Goal: Information Seeking & Learning: Find contact information

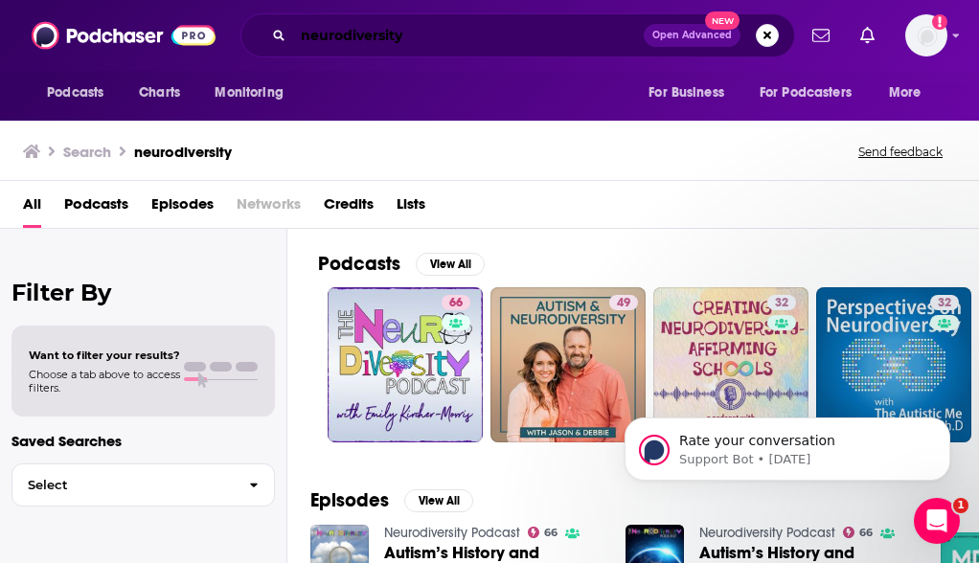
click at [425, 30] on input "neurodiversity" at bounding box center [468, 35] width 351 height 31
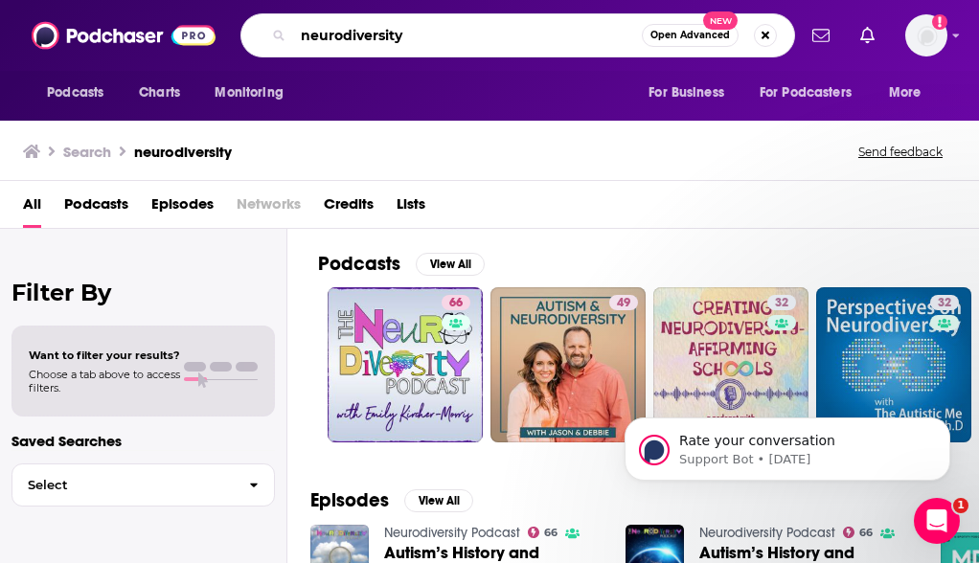
click at [425, 30] on input "neurodiversity" at bounding box center [467, 35] width 349 height 31
type input "mental [MEDICAL_DATA]"
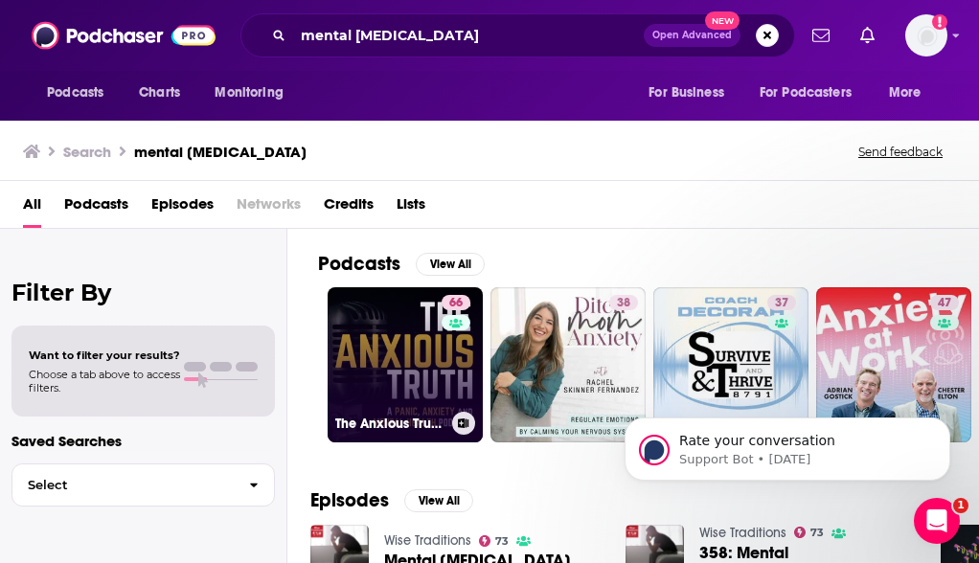
click at [377, 342] on link "66 The Anxious Truth - A Panic, Anxiety, and Mental Health Podcast" at bounding box center [405, 364] width 155 height 155
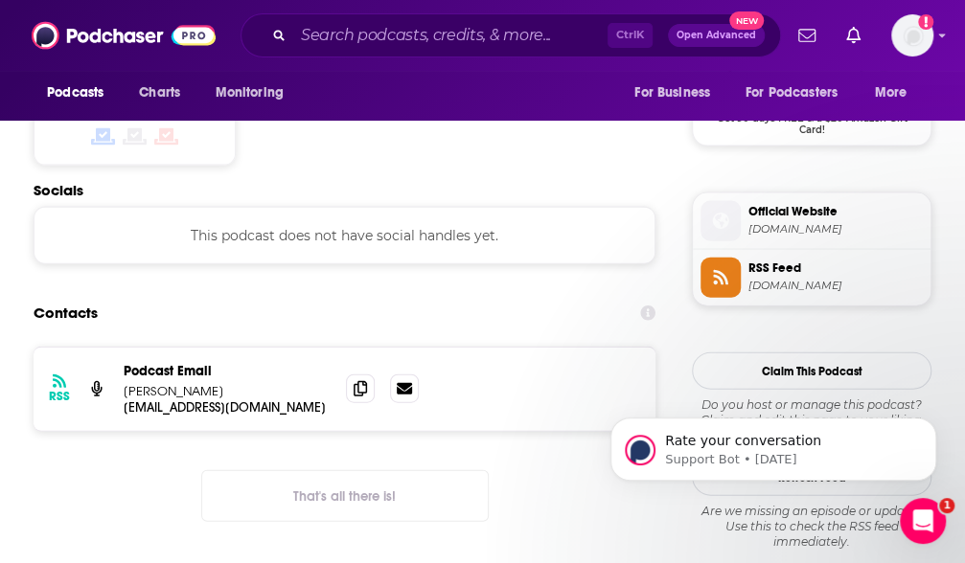
scroll to position [1600, 0]
drag, startPoint x: 119, startPoint y: 295, endPoint x: 211, endPoint y: 295, distance: 92.0
click at [211, 349] on div "RSS Podcast Email [PERSON_NAME] [PERSON_NAME][EMAIL_ADDRESS][DOMAIN_NAME] [EMAI…" at bounding box center [345, 390] width 622 height 83
copy p "[PERSON_NAME]"
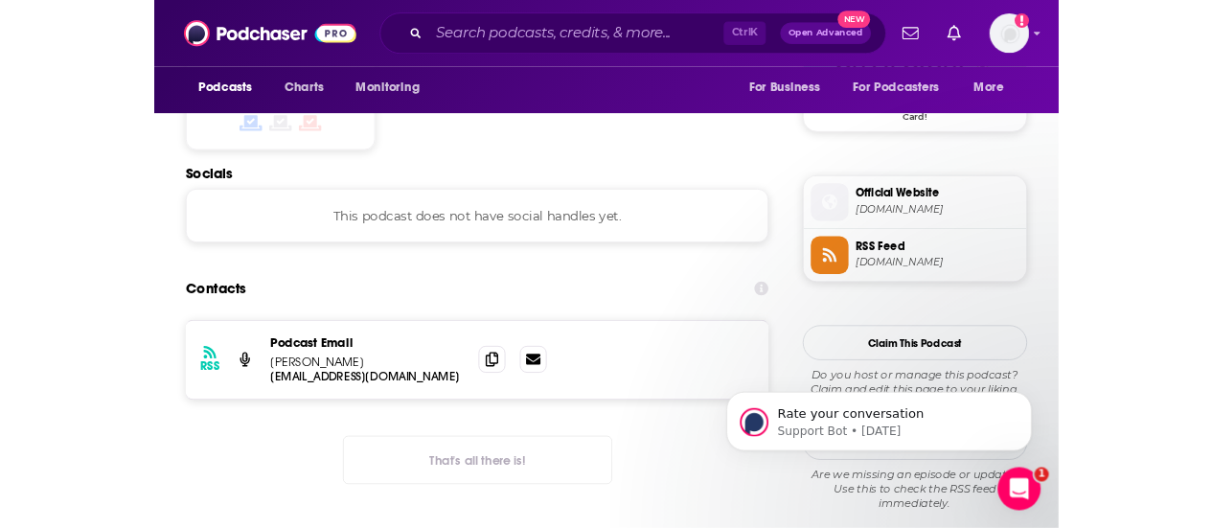
scroll to position [1631, 0]
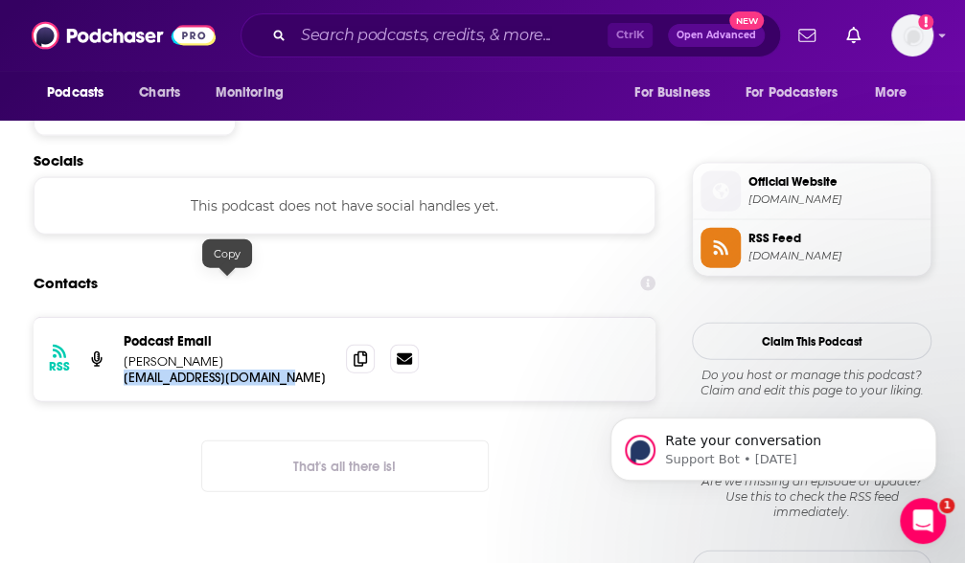
drag, startPoint x: 305, startPoint y: 286, endPoint x: 120, endPoint y: 273, distance: 185.4
click at [120, 318] on div "RSS Podcast Email [PERSON_NAME] [PERSON_NAME][EMAIL_ADDRESS][DOMAIN_NAME] [EMAI…" at bounding box center [345, 359] width 622 height 83
copy p "[EMAIL_ADDRESS][DOMAIN_NAME]"
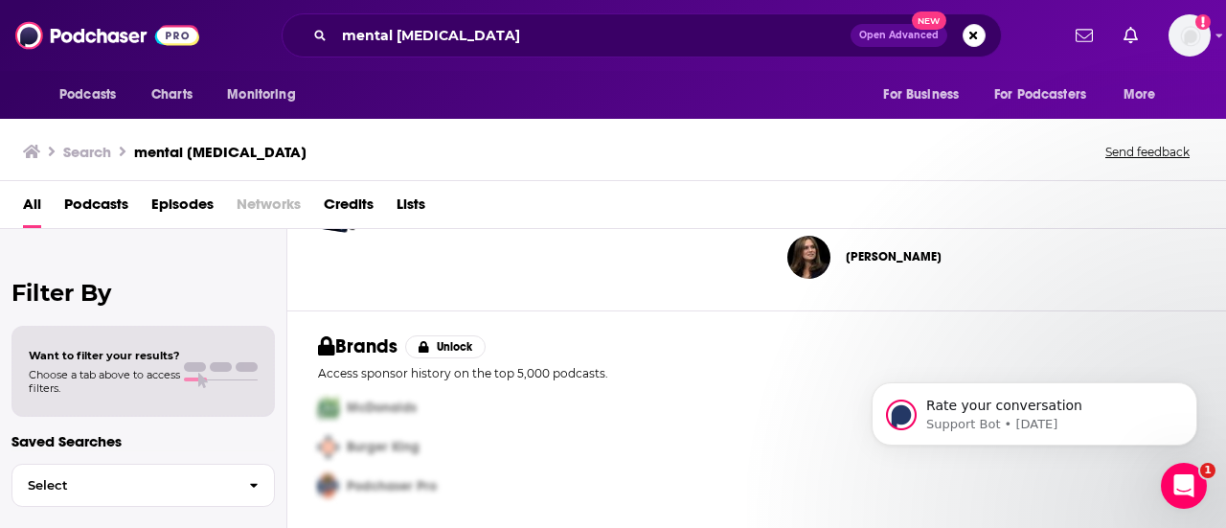
scroll to position [781, 0]
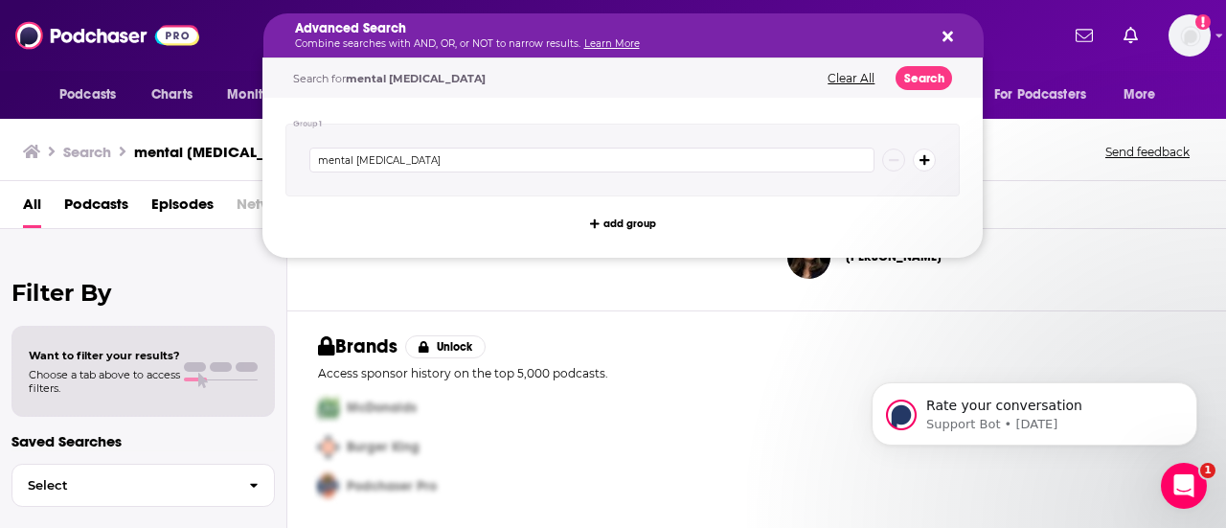
drag, startPoint x: 440, startPoint y: 34, endPoint x: 512, endPoint y: 32, distance: 71.9
click at [948, 22] on div "Advanced Search Combine searches with AND, OR, or NOT to narrow results. Learn …" at bounding box center [623, 35] width 720 height 44
click at [944, 34] on icon "Search podcasts, credits, & more..." at bounding box center [948, 37] width 11 height 11
drag, startPoint x: 515, startPoint y: 35, endPoint x: 462, endPoint y: 30, distance: 54.0
click at [770, 294] on div "Credits View All [PERSON_NAME] [PERSON_NAME] [PERSON_NAME]" at bounding box center [991, 171] width 469 height 282
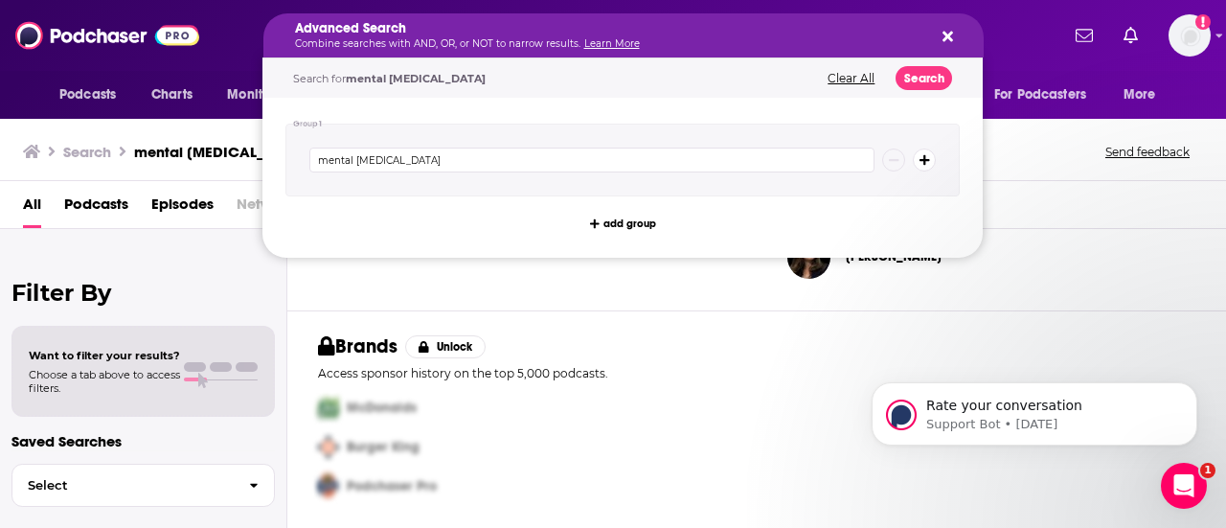
click at [260, 41] on div "Advanced Search Combine searches with AND, OR, or NOT to narrow results. Learn …" at bounding box center [641, 35] width 834 height 44
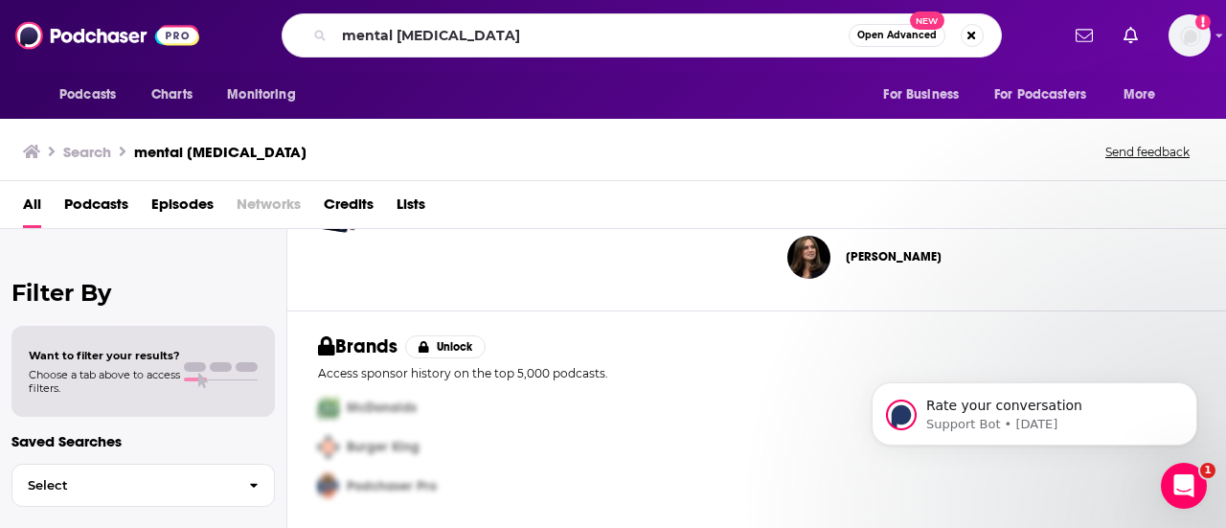
click at [368, 51] on div "mental [MEDICAL_DATA] Open Advanced New" at bounding box center [642, 35] width 720 height 44
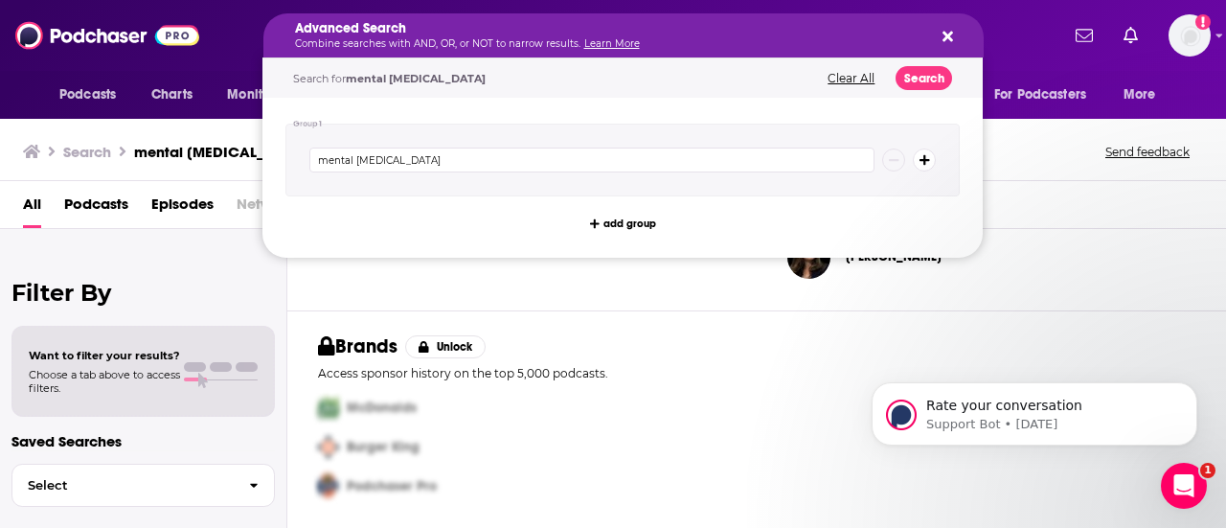
click at [855, 80] on button "Clear All" at bounding box center [851, 78] width 58 height 13
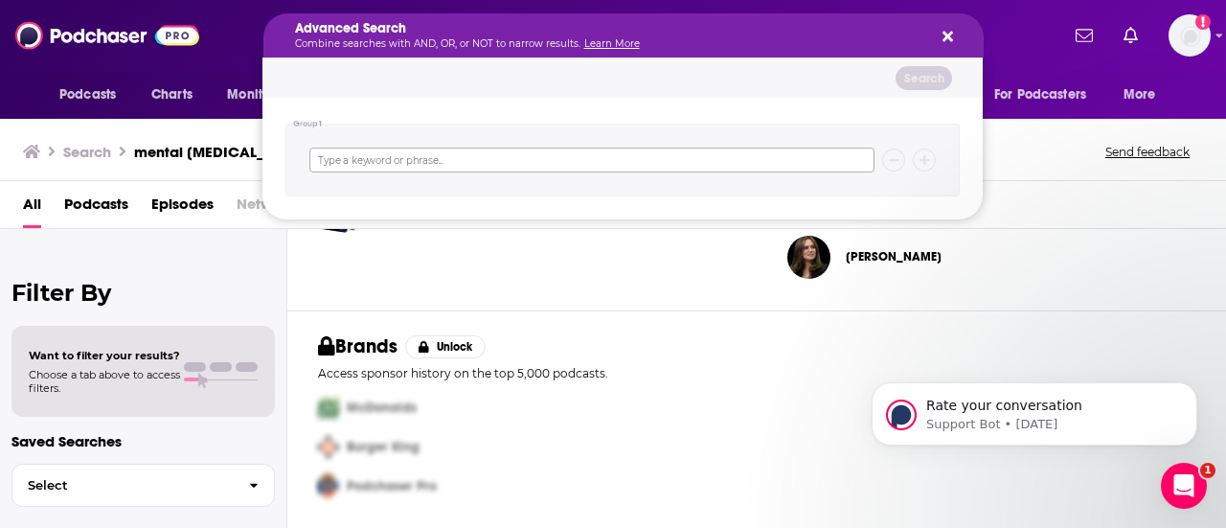
click at [437, 158] on input "Search podcasts, credits, & more..." at bounding box center [591, 160] width 565 height 25
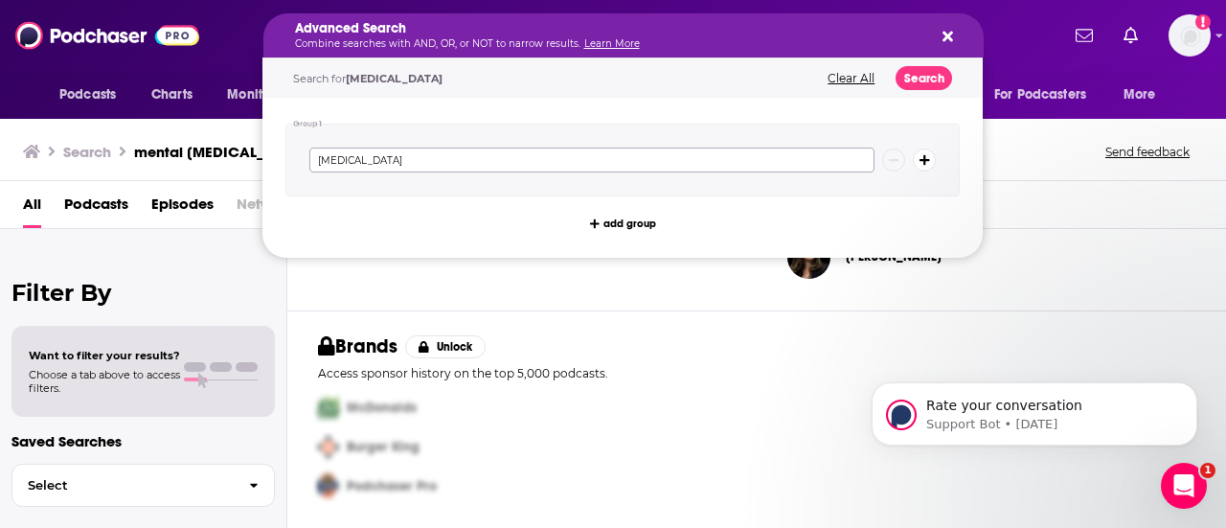
type input "[MEDICAL_DATA]"
click at [925, 80] on button "Search" at bounding box center [924, 78] width 57 height 24
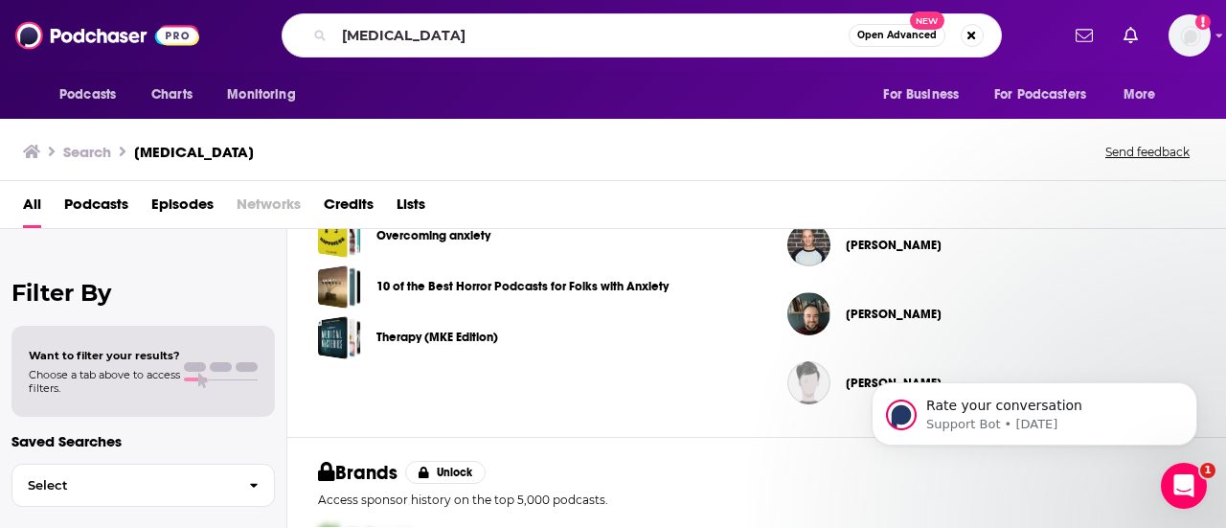
scroll to position [689, 0]
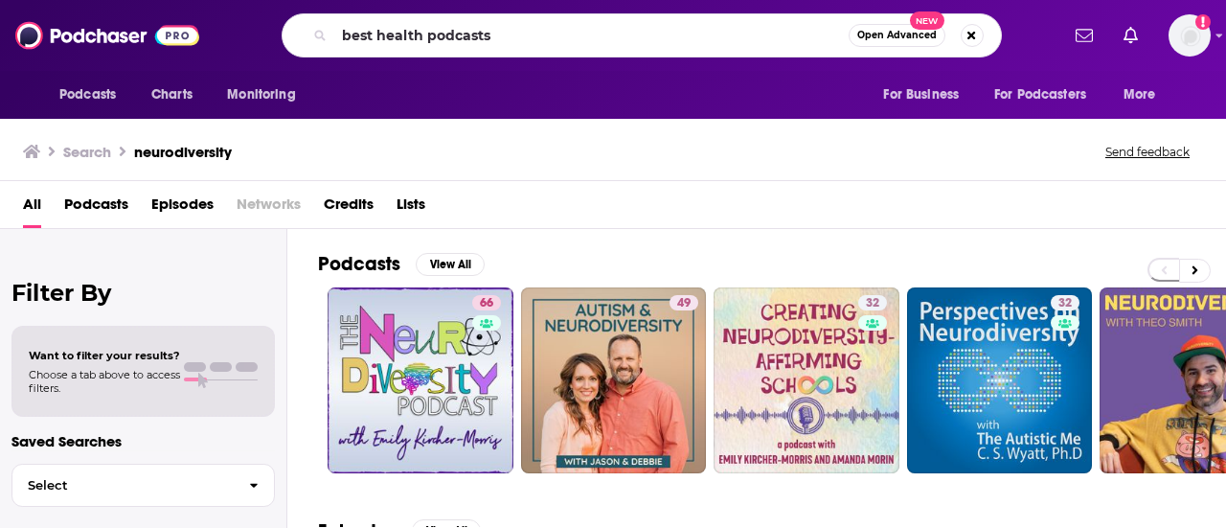
type input "best health podcasts"
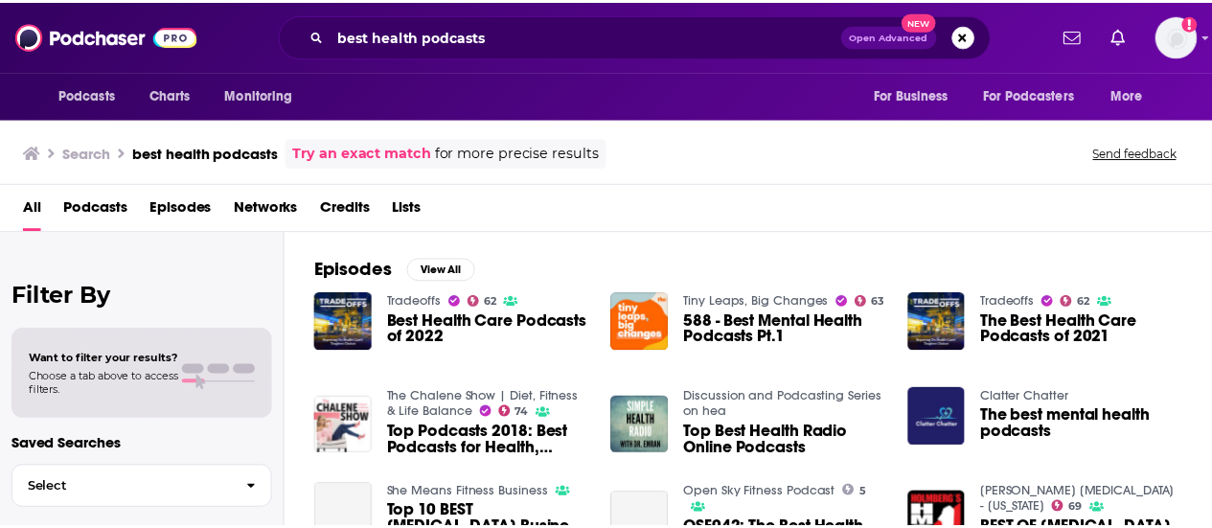
scroll to position [265, 0]
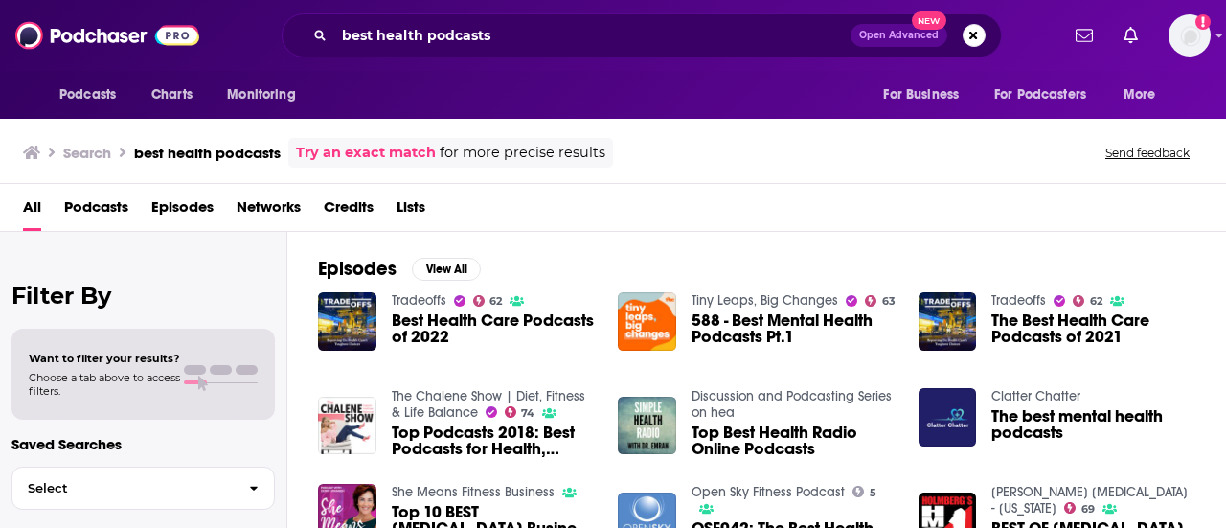
click at [736, 319] on span "588 - Best Mental Health Podcasts Pt.1" at bounding box center [794, 328] width 204 height 33
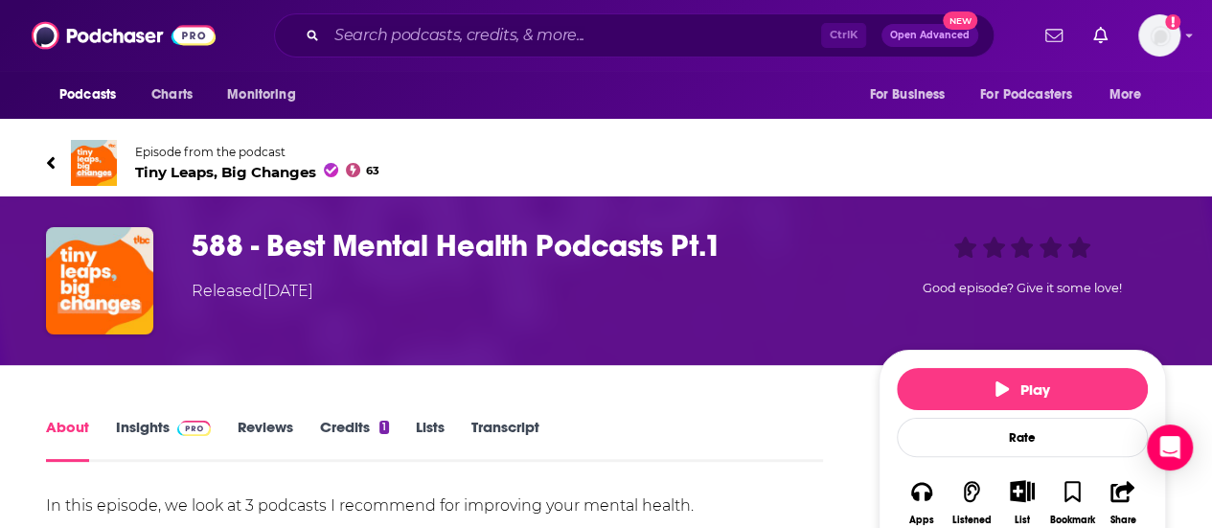
click at [266, 164] on span "Tiny Leaps, Big Changes 63" at bounding box center [257, 172] width 244 height 18
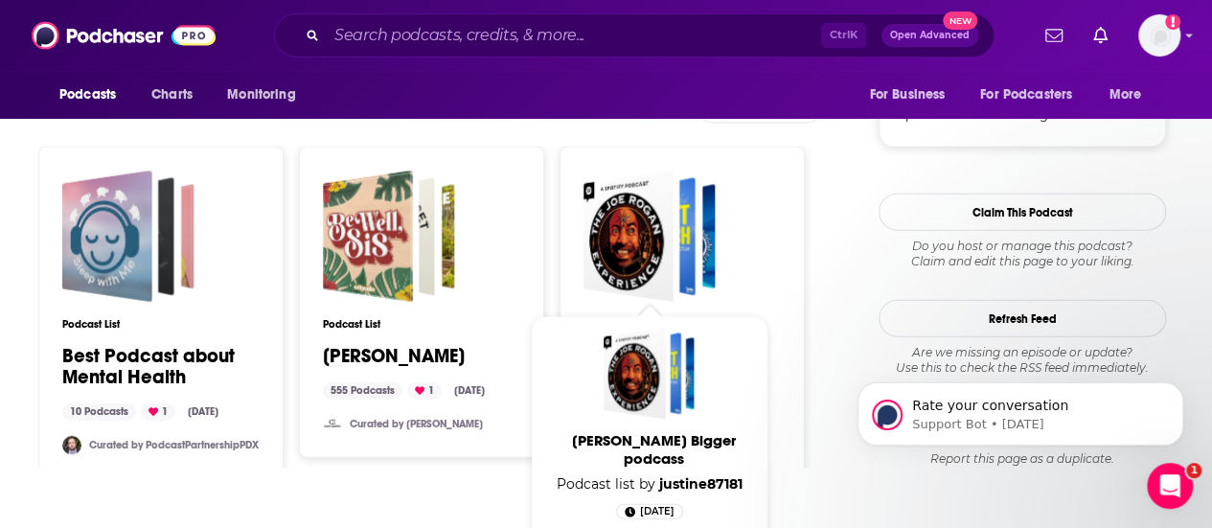
scroll to position [2117, 0]
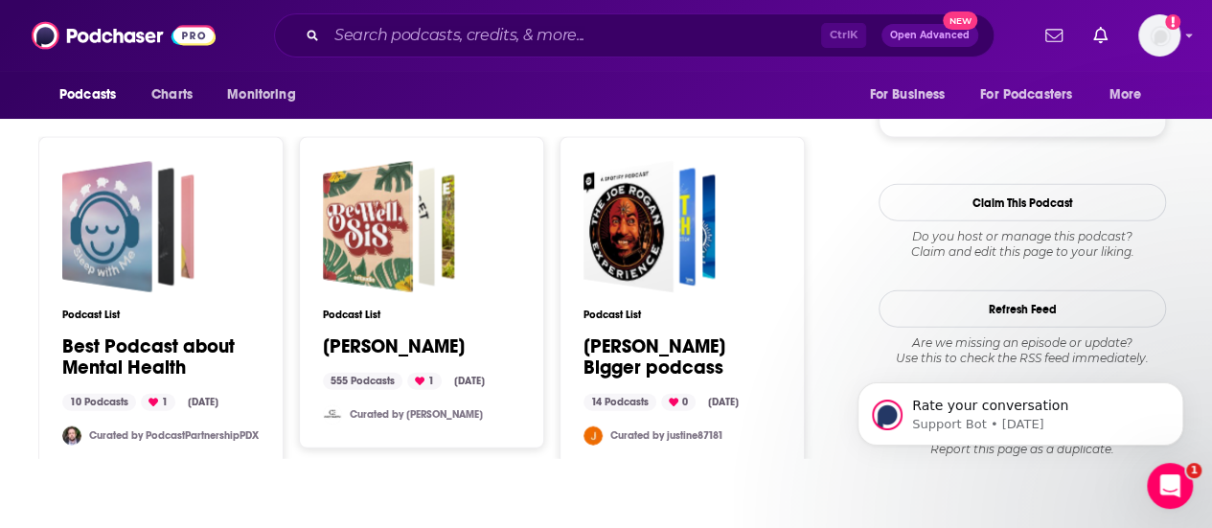
click at [132, 328] on div "Podcast List Best Podcast about Mental Health 10 Podcasts 1 May 7, 2025 Curated…" at bounding box center [160, 303] width 197 height 285
click at [130, 345] on link "Best Podcast about Mental Health" at bounding box center [160, 357] width 197 height 42
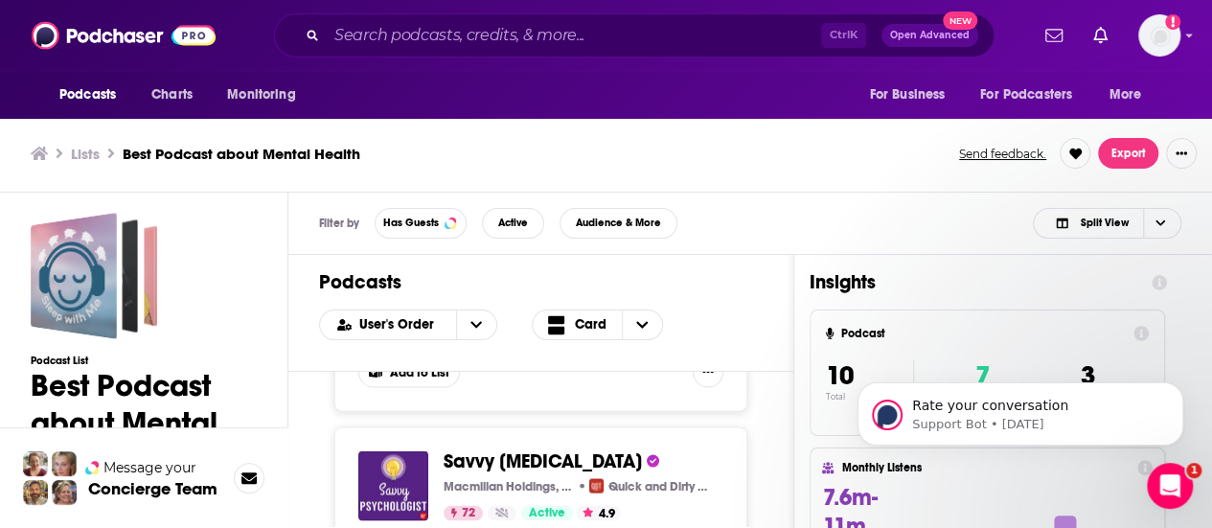
scroll to position [1956, 0]
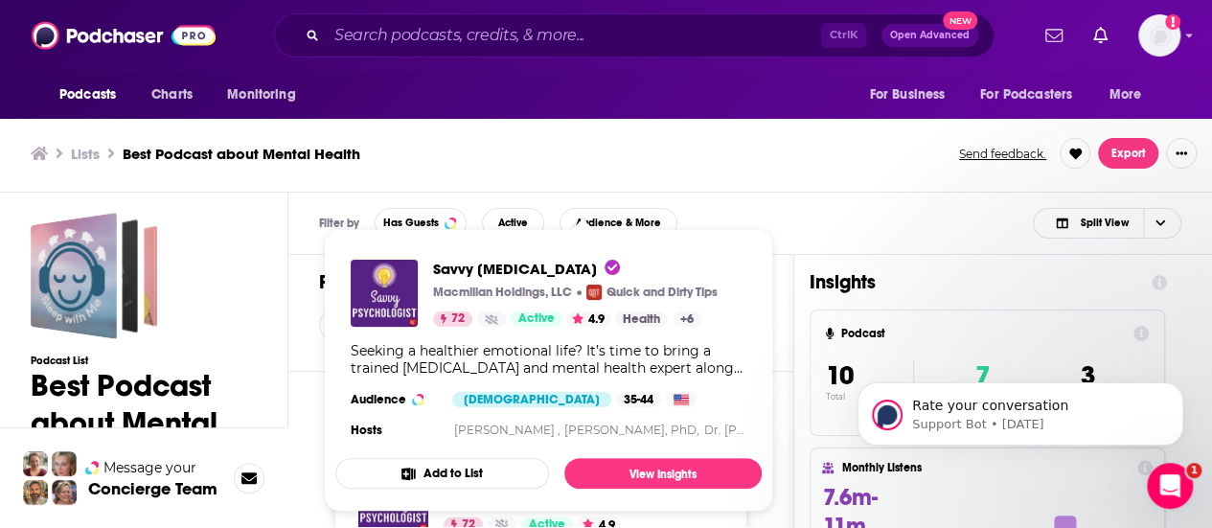
click at [1008, 490] on div "Podcasts Charts Monitoring Ctrl K Open Advanced New For Business For Podcasters…" at bounding box center [606, 261] width 1212 height 534
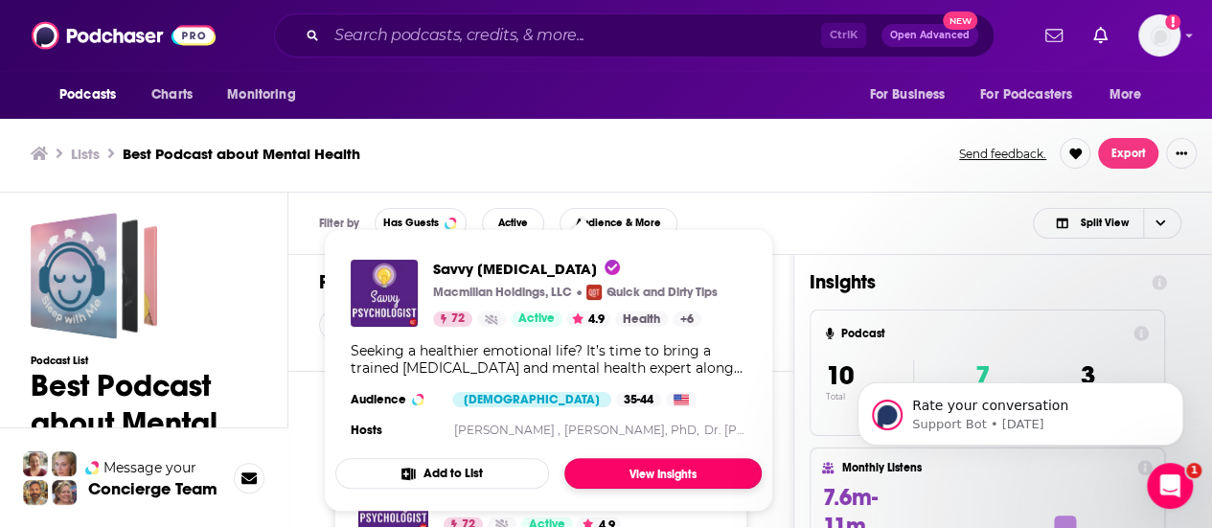
click at [649, 465] on link "View Insights" at bounding box center [662, 473] width 197 height 31
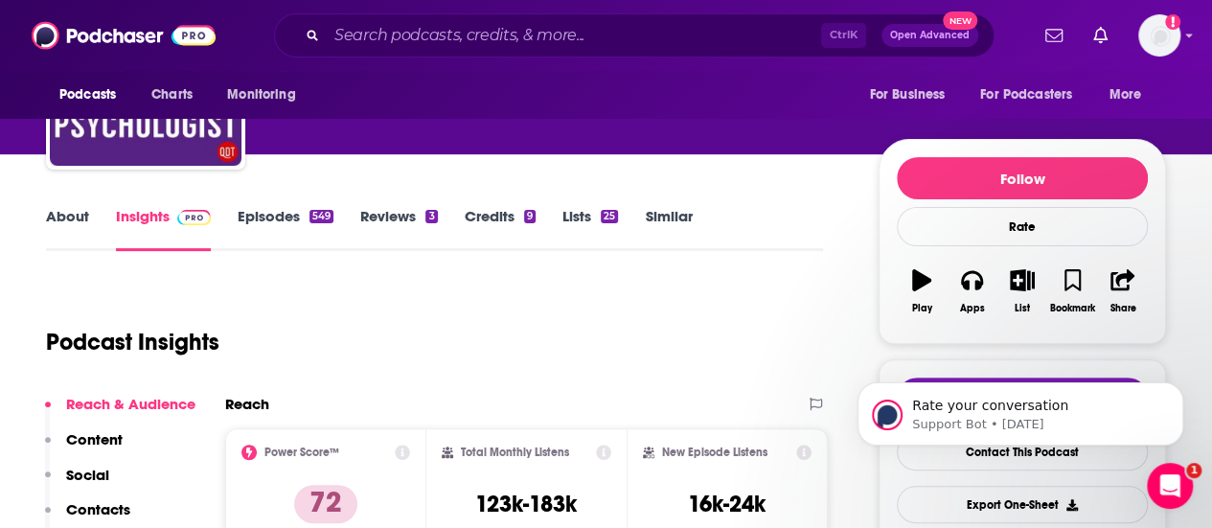
scroll to position [162, 0]
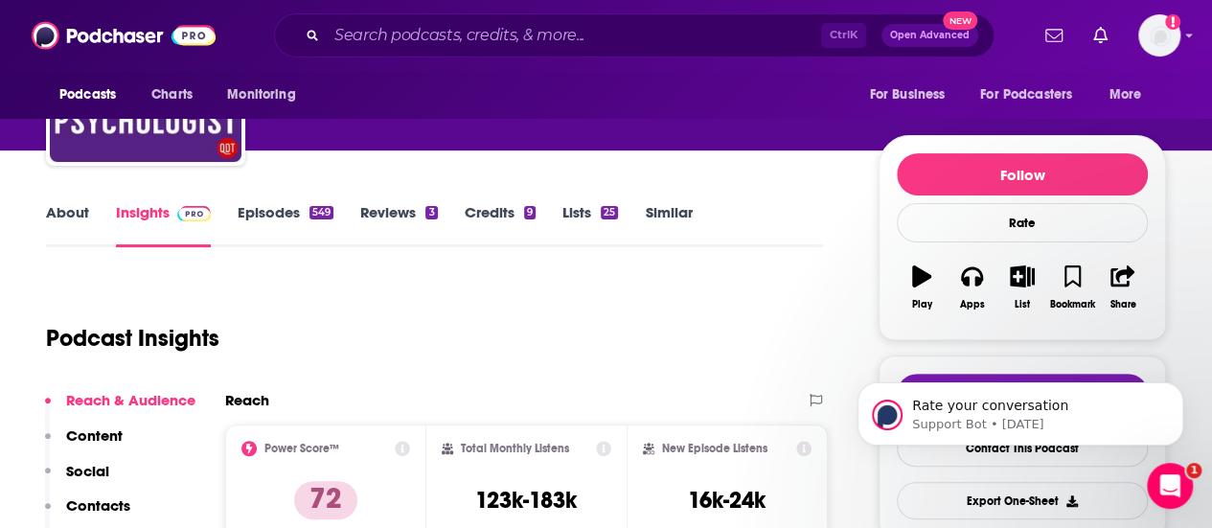
click at [268, 216] on link "Episodes 549" at bounding box center [286, 225] width 96 height 44
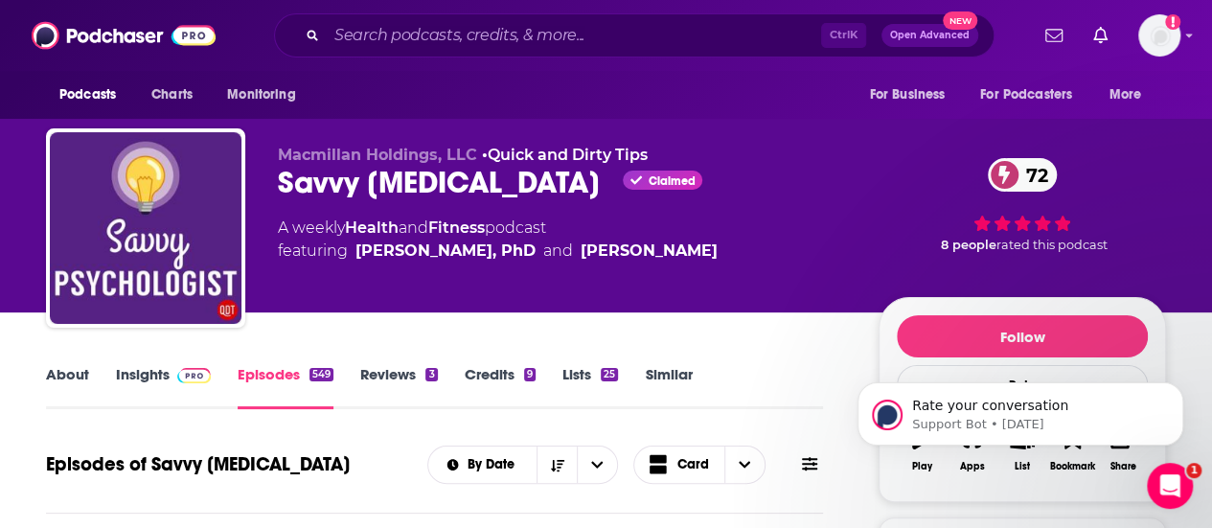
click at [478, 378] on link "Credits 9" at bounding box center [500, 387] width 71 height 44
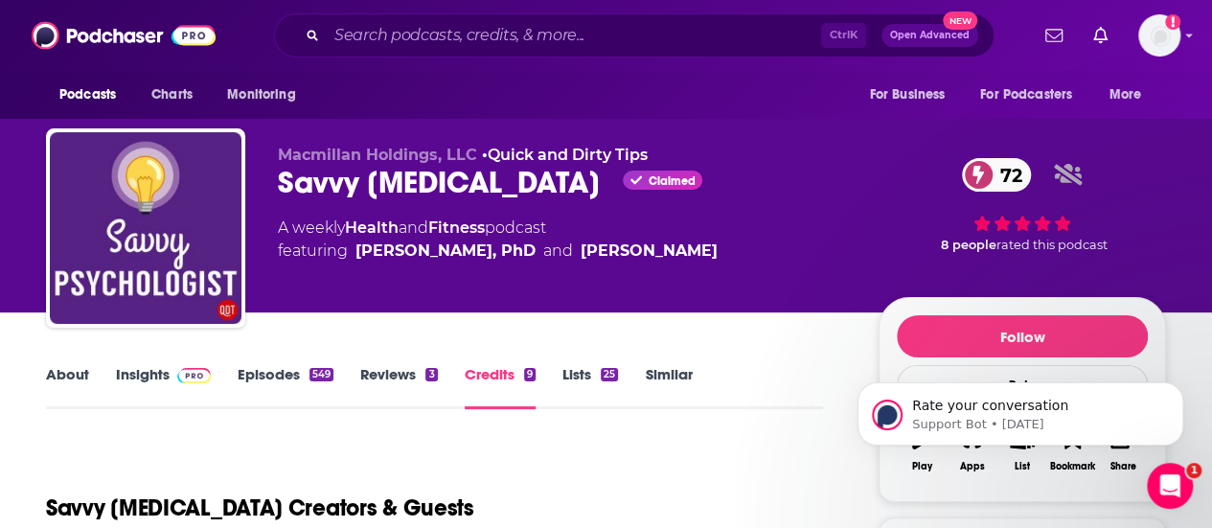
click at [153, 374] on link "Insights" at bounding box center [163, 387] width 95 height 44
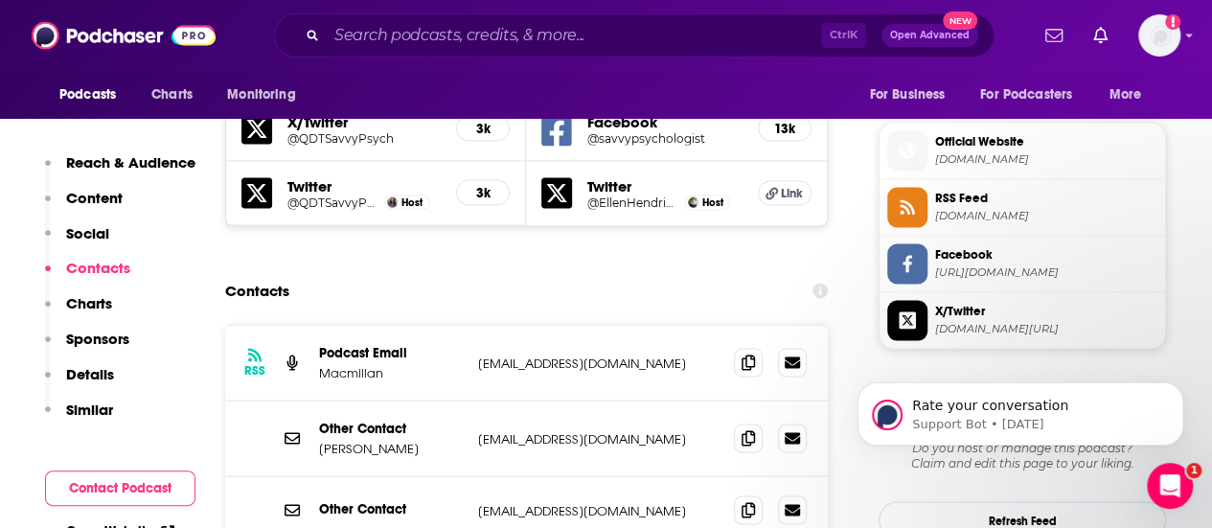
scroll to position [1690, 0]
drag, startPoint x: 443, startPoint y: 357, endPoint x: 322, endPoint y: 363, distance: 120.8
click at [322, 401] on div "Other Contact Joe Muscolino editor@quickanddirtytips.com editor@quickanddirtyti…" at bounding box center [526, 439] width 603 height 76
copy p "Joe Muscolino"
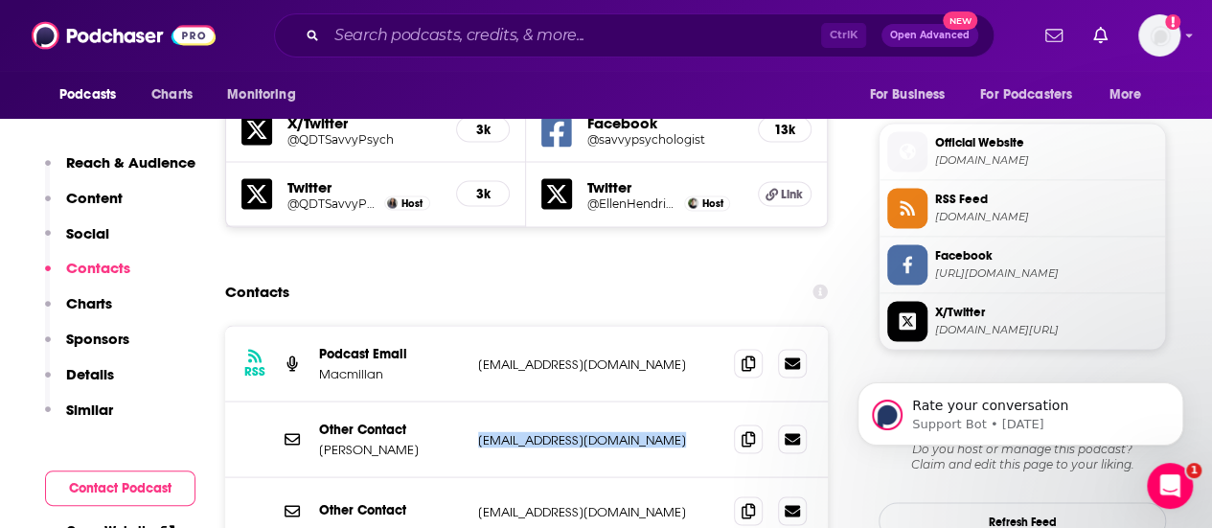
drag, startPoint x: 679, startPoint y: 345, endPoint x: 473, endPoint y: 329, distance: 206.6
click at [473, 401] on div "Other Contact Joe Muscolino editor@quickanddirtytips.com editor@quickanddirtyti…" at bounding box center [526, 439] width 603 height 76
copy p "editor@quickanddirtytips.com"
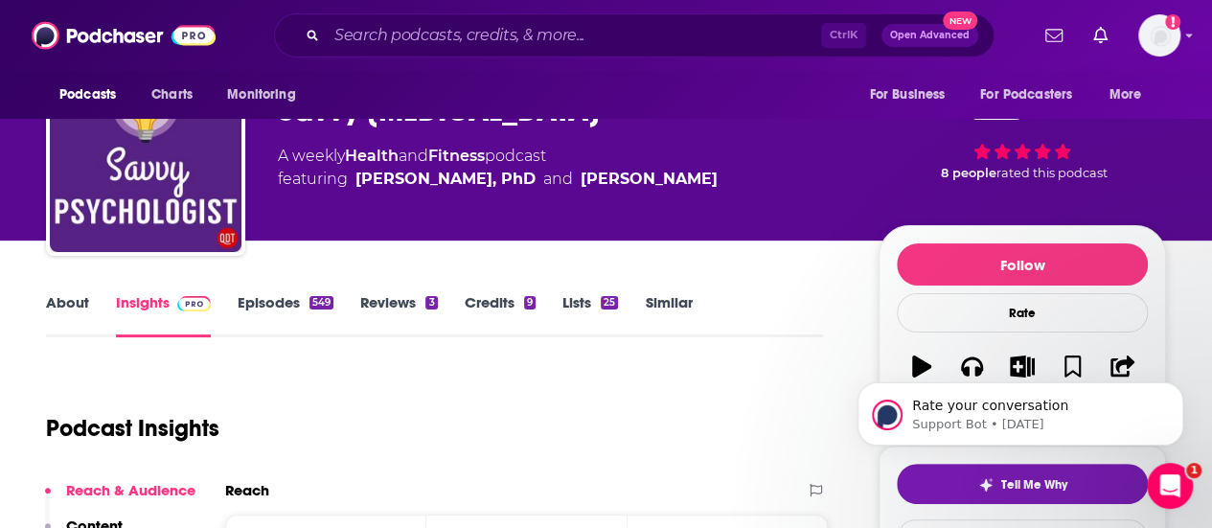
scroll to position [0, 0]
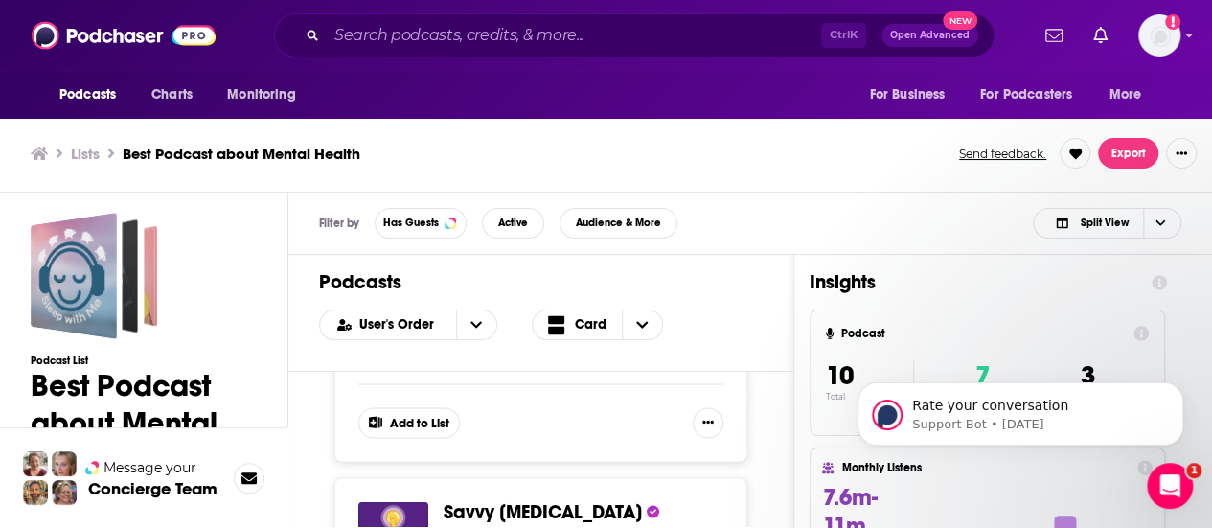
scroll to position [1954, 0]
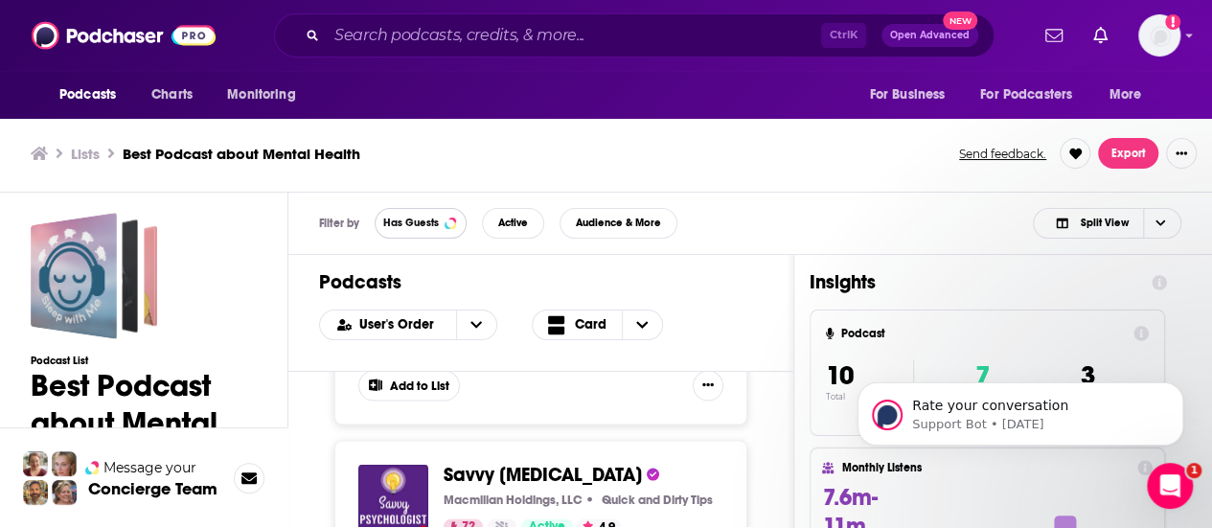
click at [396, 228] on span "Has Guests" at bounding box center [411, 222] width 56 height 11
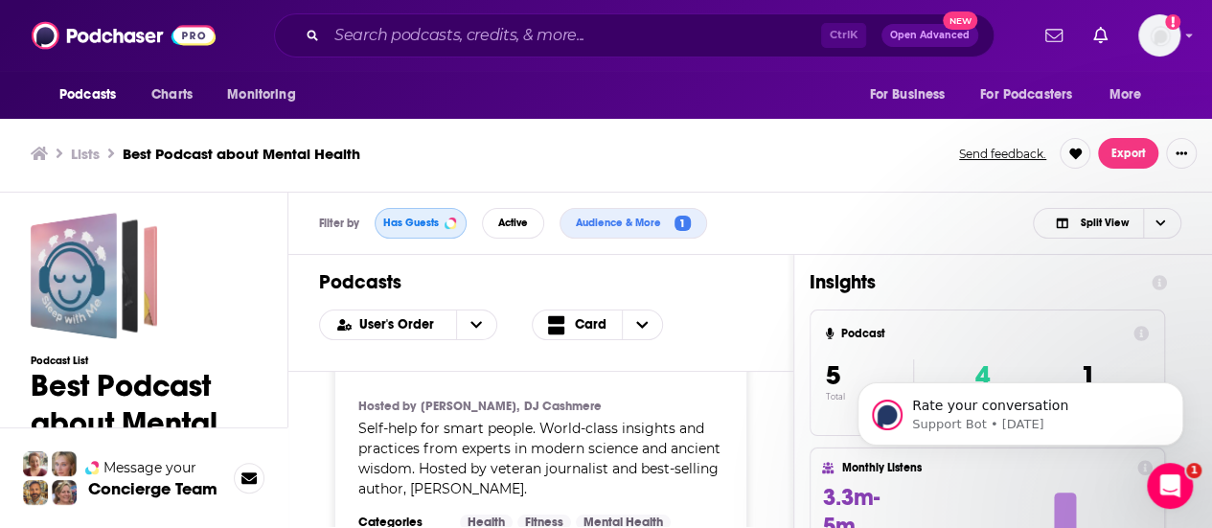
scroll to position [0, 0]
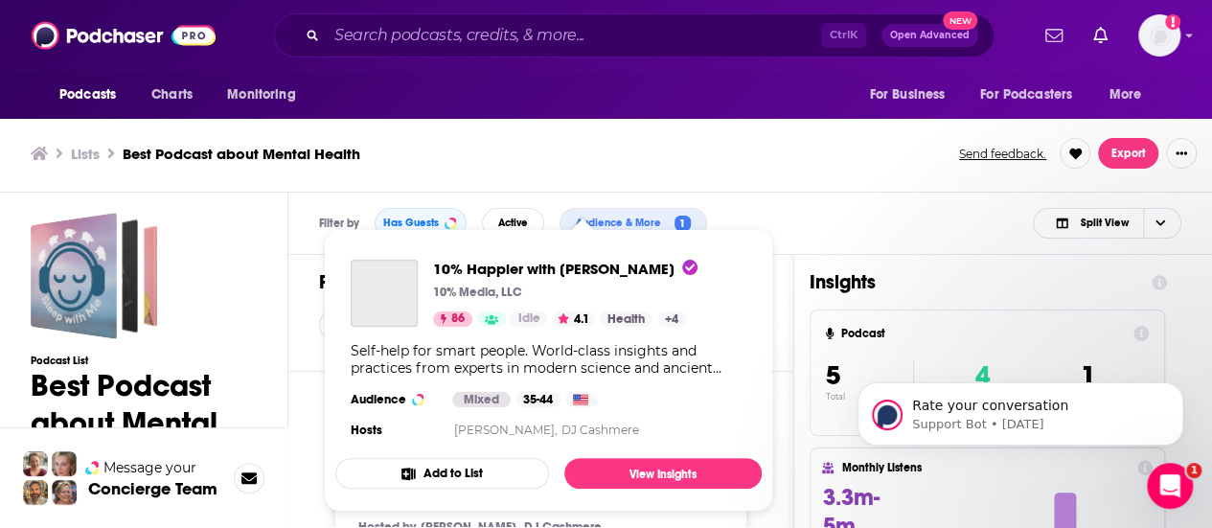
click at [594, 415] on div "Podcasts Charts Monitoring Ctrl K Open Advanced New For Business For Podcasters…" at bounding box center [606, 261] width 1212 height 534
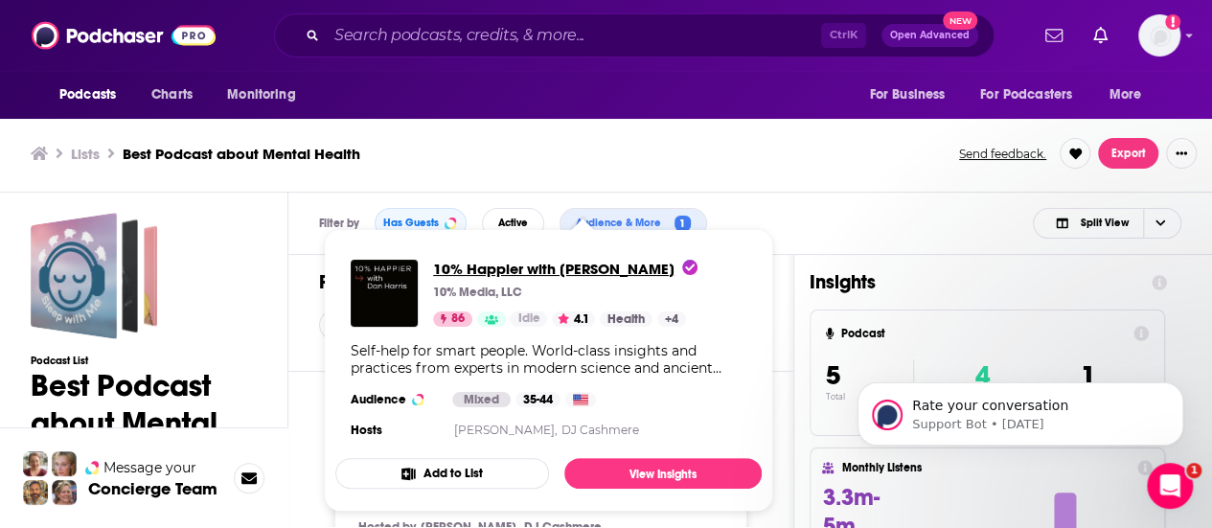
click at [567, 276] on span "10% Happier with Dan Harris" at bounding box center [565, 269] width 264 height 18
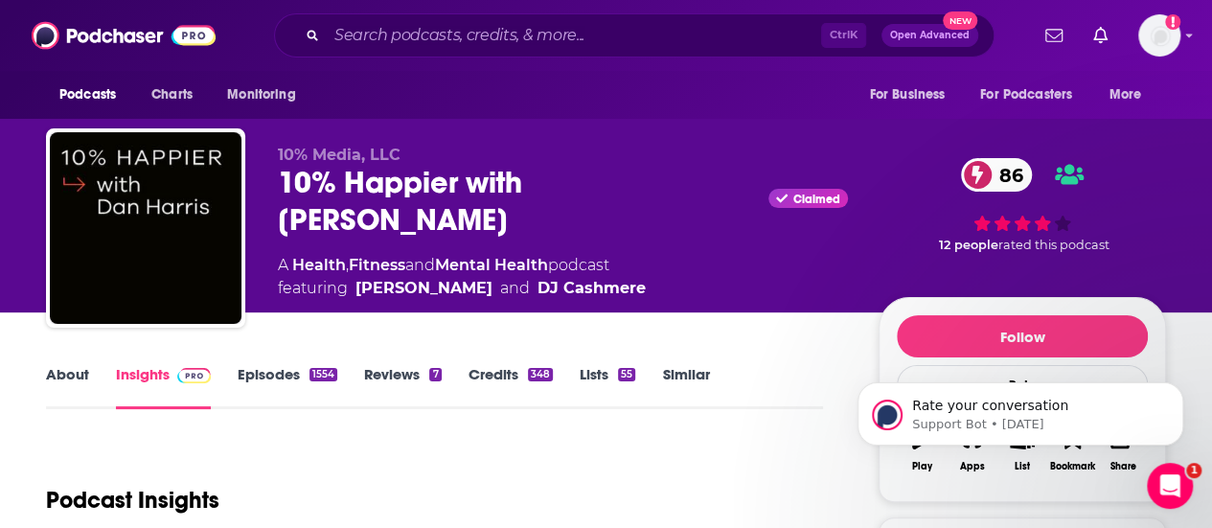
click at [273, 374] on link "Episodes 1554" at bounding box center [288, 387] width 100 height 44
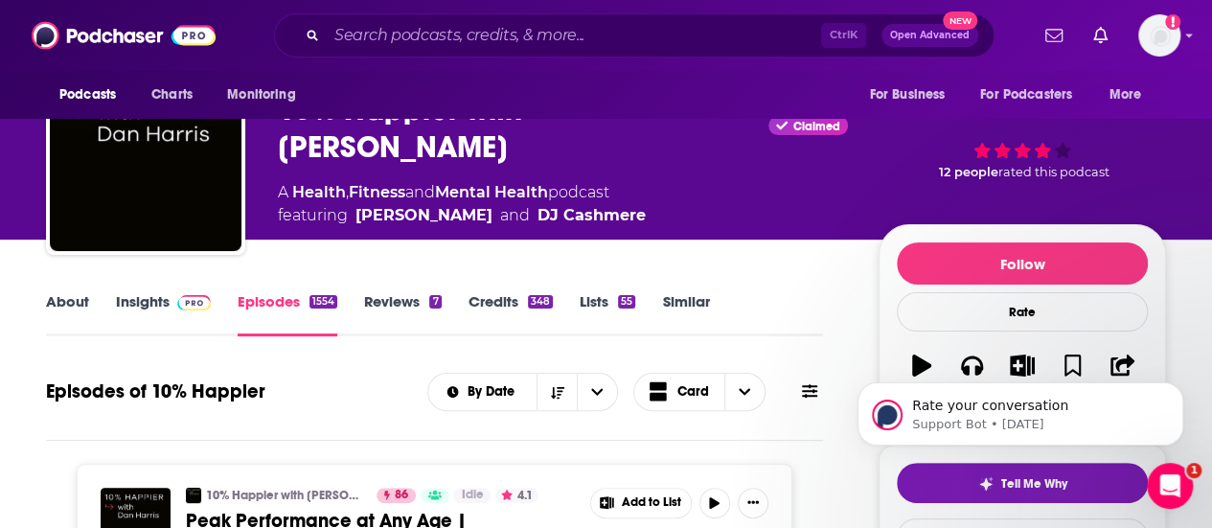
scroll to position [72, 0]
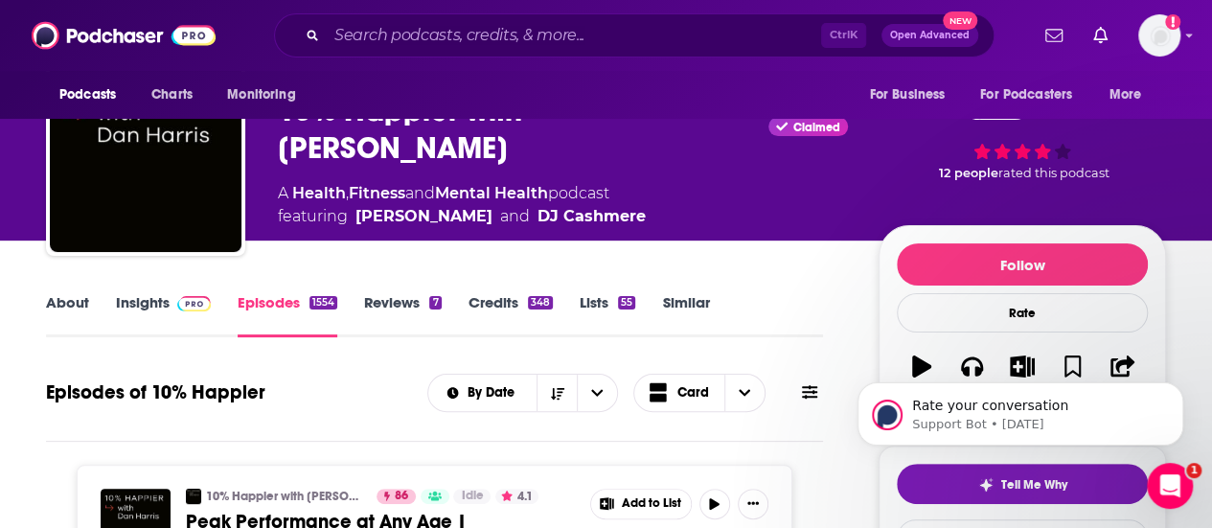
click at [170, 307] on span at bounding box center [190, 302] width 41 height 18
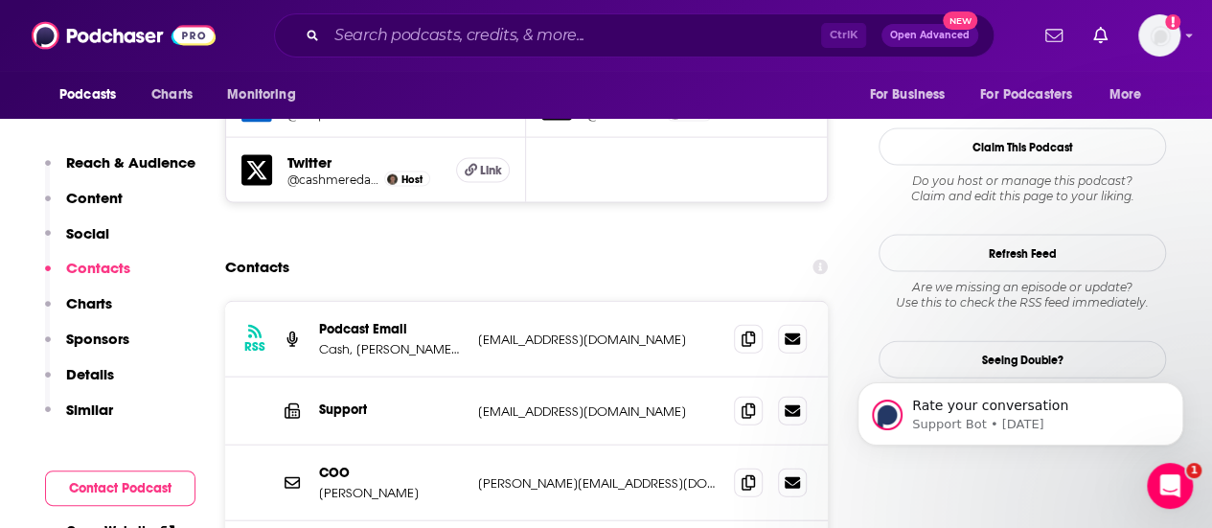
scroll to position [1996, 0]
click at [374, 342] on p "Cash, Maverick, Kate, Harper, Kenzie" at bounding box center [391, 350] width 144 height 16
drag, startPoint x: 374, startPoint y: 241, endPoint x: 435, endPoint y: 260, distance: 64.0
click at [435, 303] on div "RSS Podcast Email Cash, Maverick, Kate, Harper, Kenzie libsynads@libsyn.com lib…" at bounding box center [526, 341] width 603 height 76
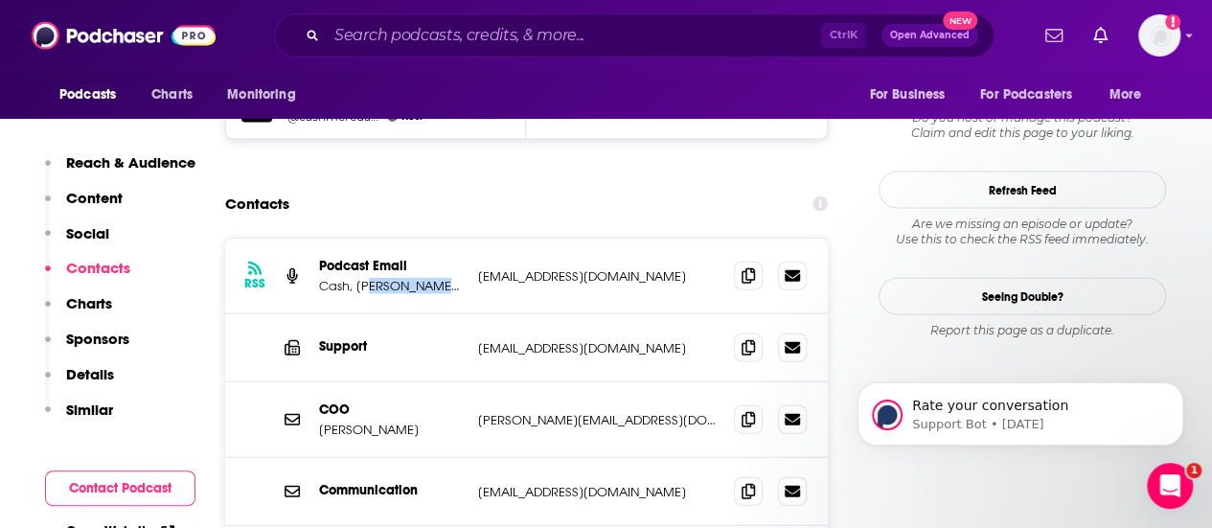
scroll to position [1982, 0]
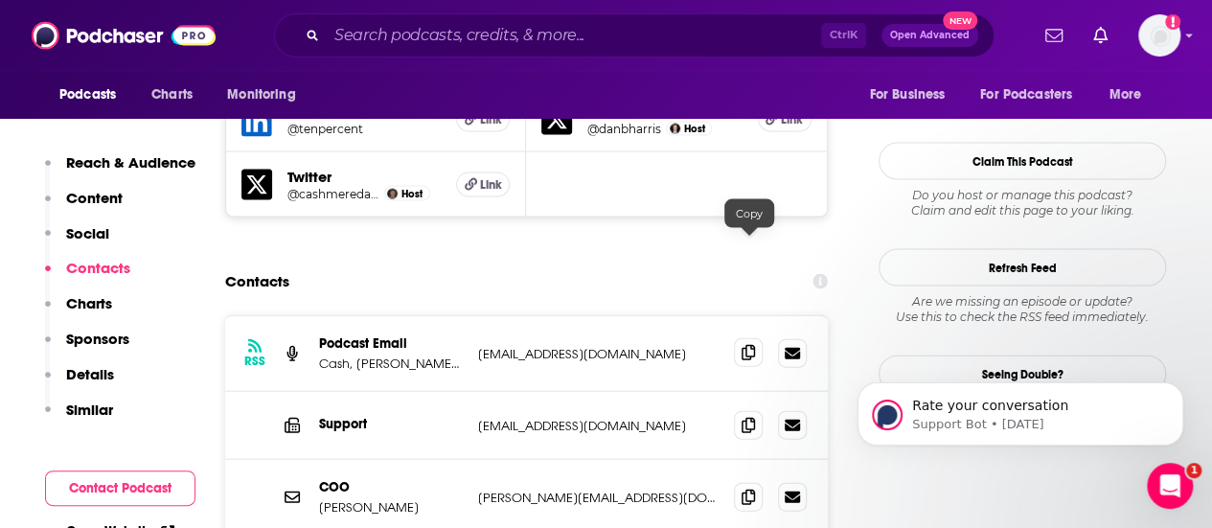
click at [761, 338] on span at bounding box center [748, 352] width 29 height 29
click at [451, 316] on div "RSS Podcast Email Cash, Maverick, Kate, Harper, Kenzie libsynads@libsyn.com lib…" at bounding box center [526, 354] width 603 height 76
click at [450, 355] on p "Cash, Maverick, Kate, Harper, Kenzie" at bounding box center [391, 363] width 144 height 16
drag, startPoint x: 314, startPoint y: 260, endPoint x: 473, endPoint y: 273, distance: 159.6
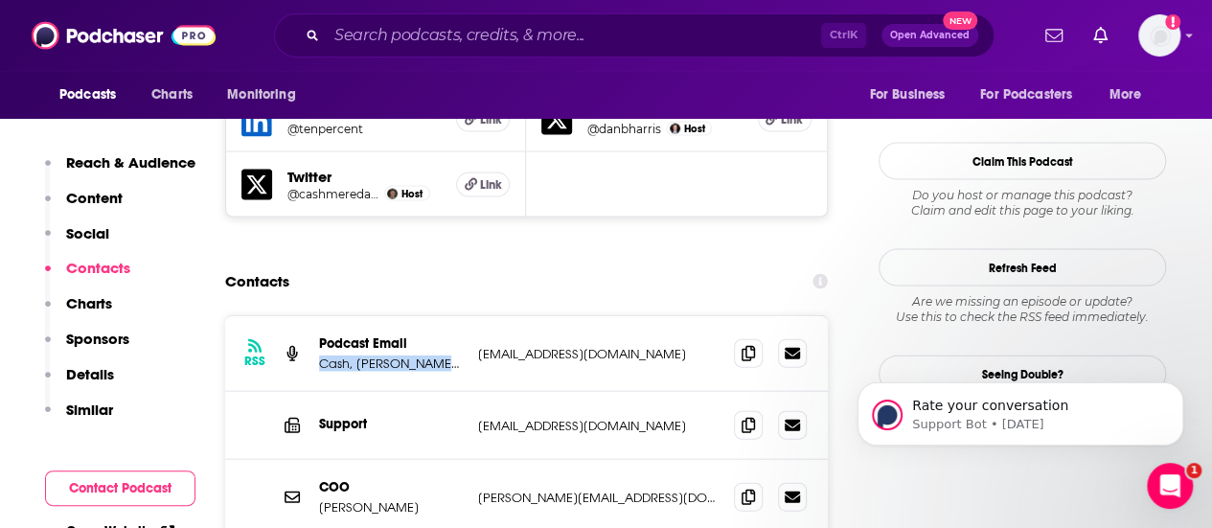
click at [473, 316] on div "RSS Podcast Email Cash, Maverick, Kate, Harper, Kenzie libsynads@libsyn.com lib…" at bounding box center [526, 354] width 603 height 76
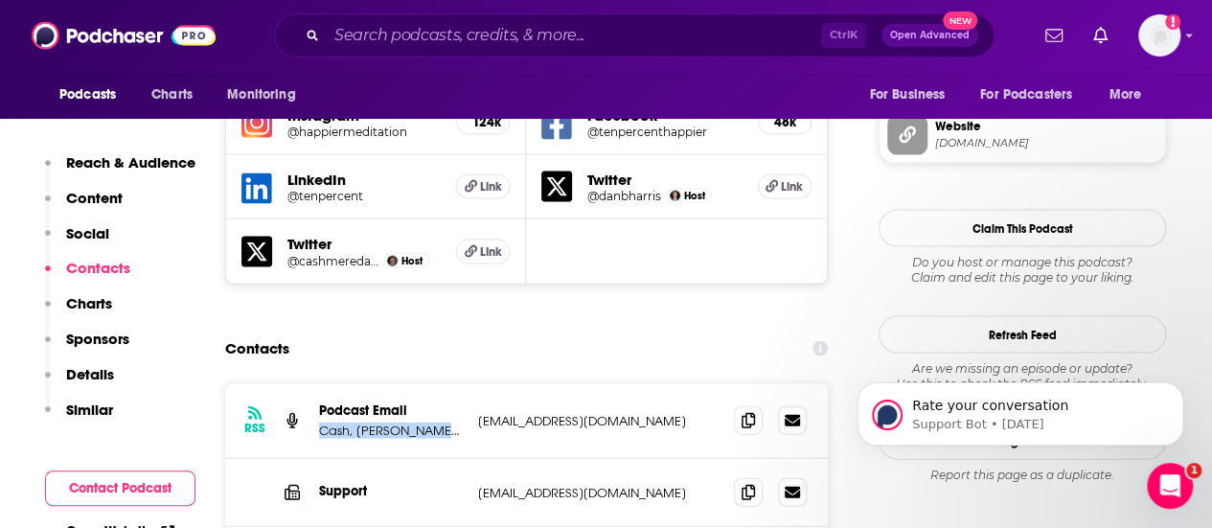
scroll to position [1914, 0]
